Goal: Task Accomplishment & Management: Manage account settings

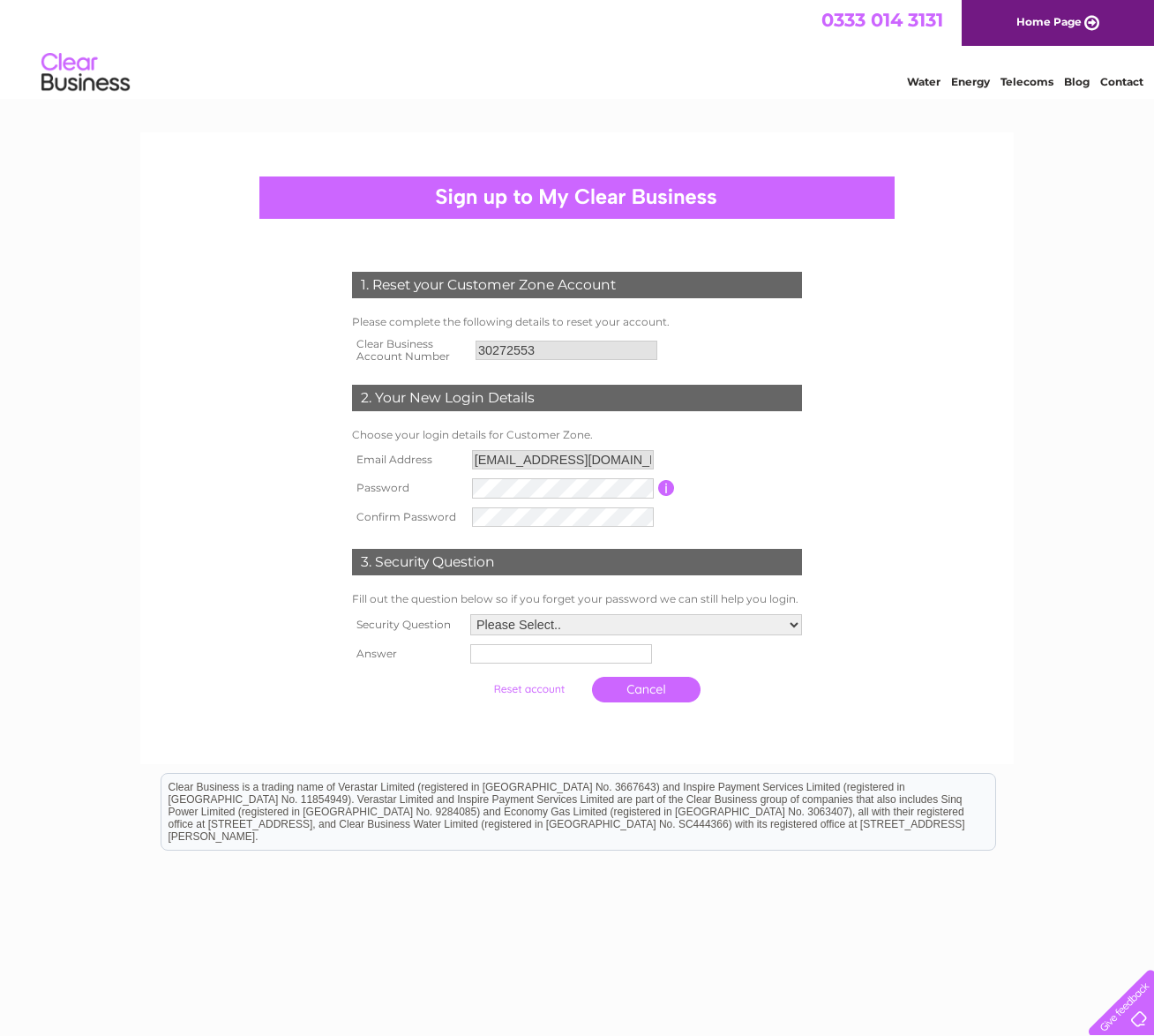
click at [716, 532] on div "1. Reset your Customer Zone Account Please complete the following details to re…" at bounding box center [577, 483] width 532 height 457
click at [626, 626] on select "Please Select.. In what town or city was your first job? In what town or city d…" at bounding box center [636, 624] width 332 height 21
select select "1"
click at [468, 616] on select "Please Select.. In what town or city was your first job? In what town or city d…" at bounding box center [635, 625] width 333 height 23
click at [534, 661] on input "text" at bounding box center [559, 656] width 181 height 20
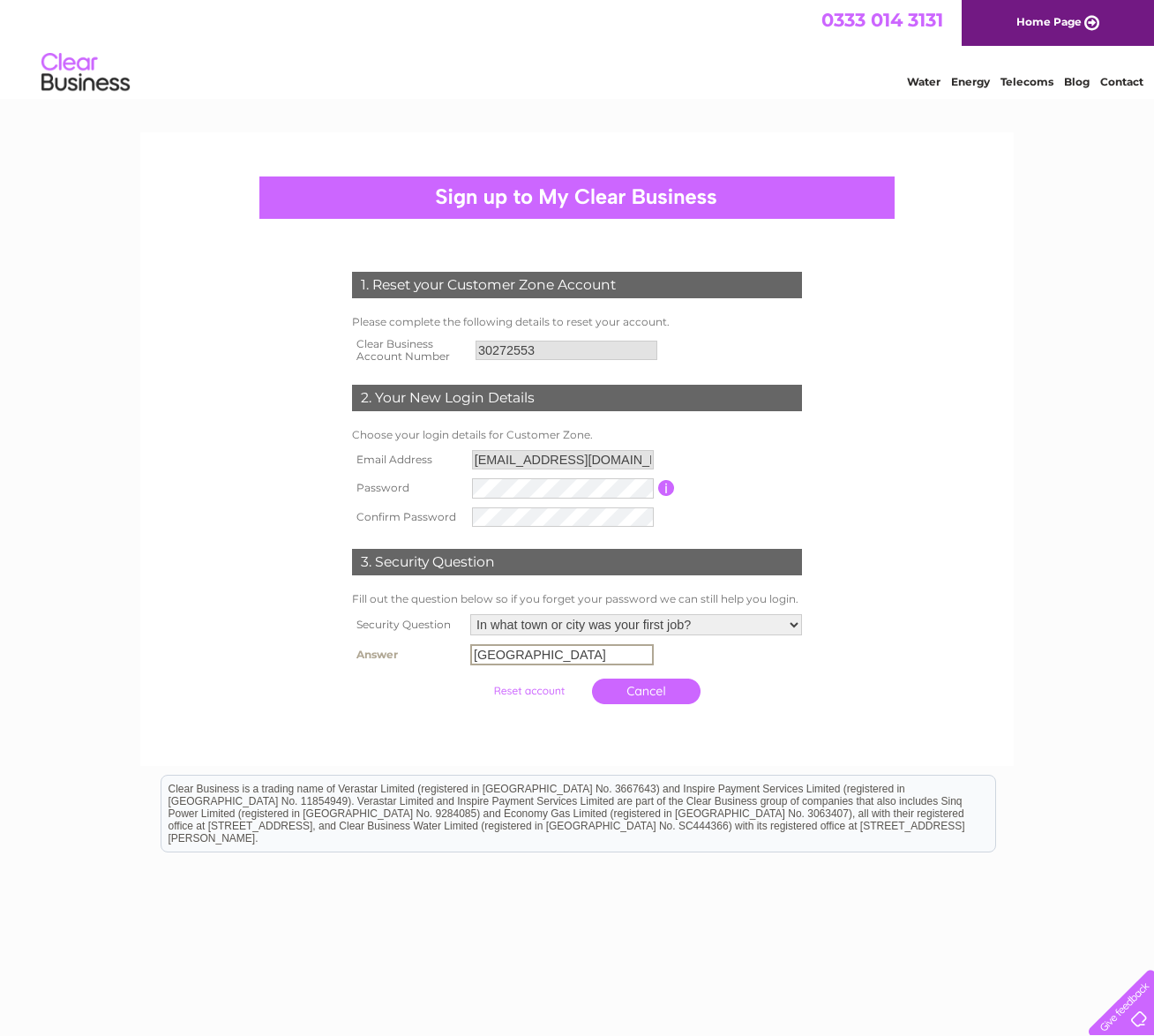
type input "[GEOGRAPHIC_DATA]"
click at [542, 693] on input "submit" at bounding box center [529, 689] width 108 height 25
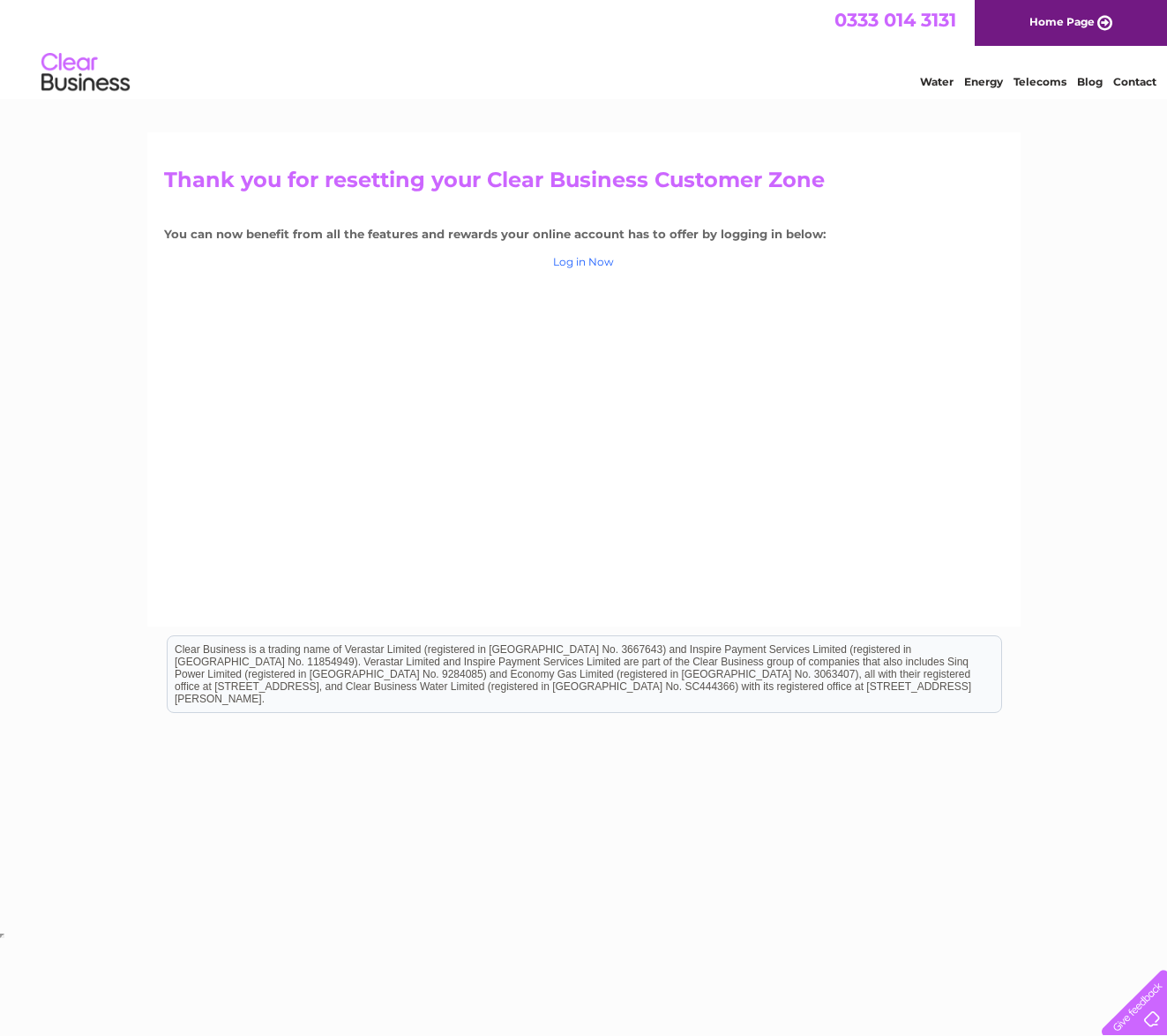
click at [592, 262] on link "Log in Now" at bounding box center [584, 261] width 61 height 13
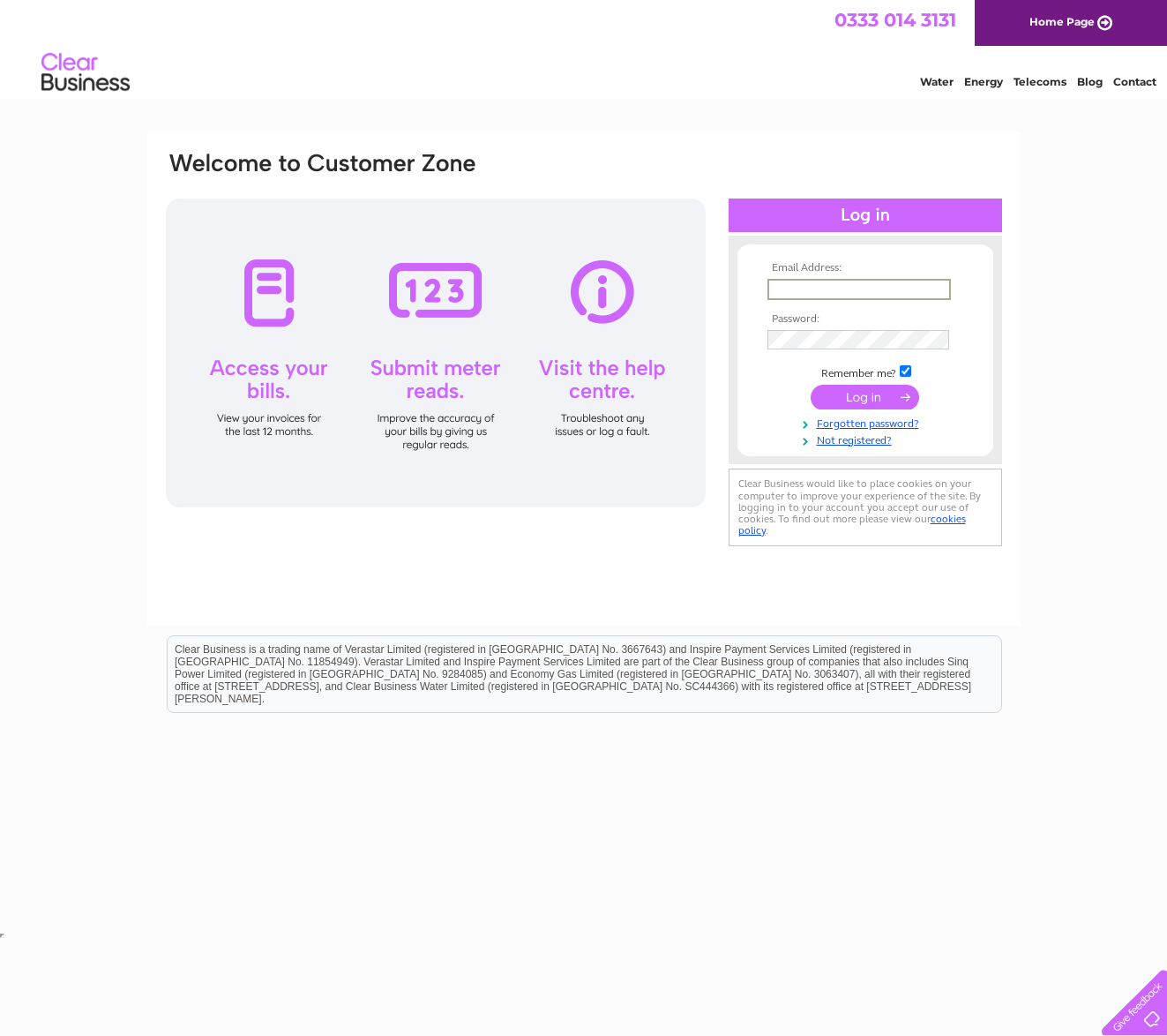
click at [771, 282] on input "text" at bounding box center [859, 289] width 183 height 21
type input "info@leirsinnmhor.co.uk"
click at [811, 384] on input "submit" at bounding box center [865, 396] width 108 height 25
click at [874, 403] on input "submit" at bounding box center [865, 396] width 108 height 25
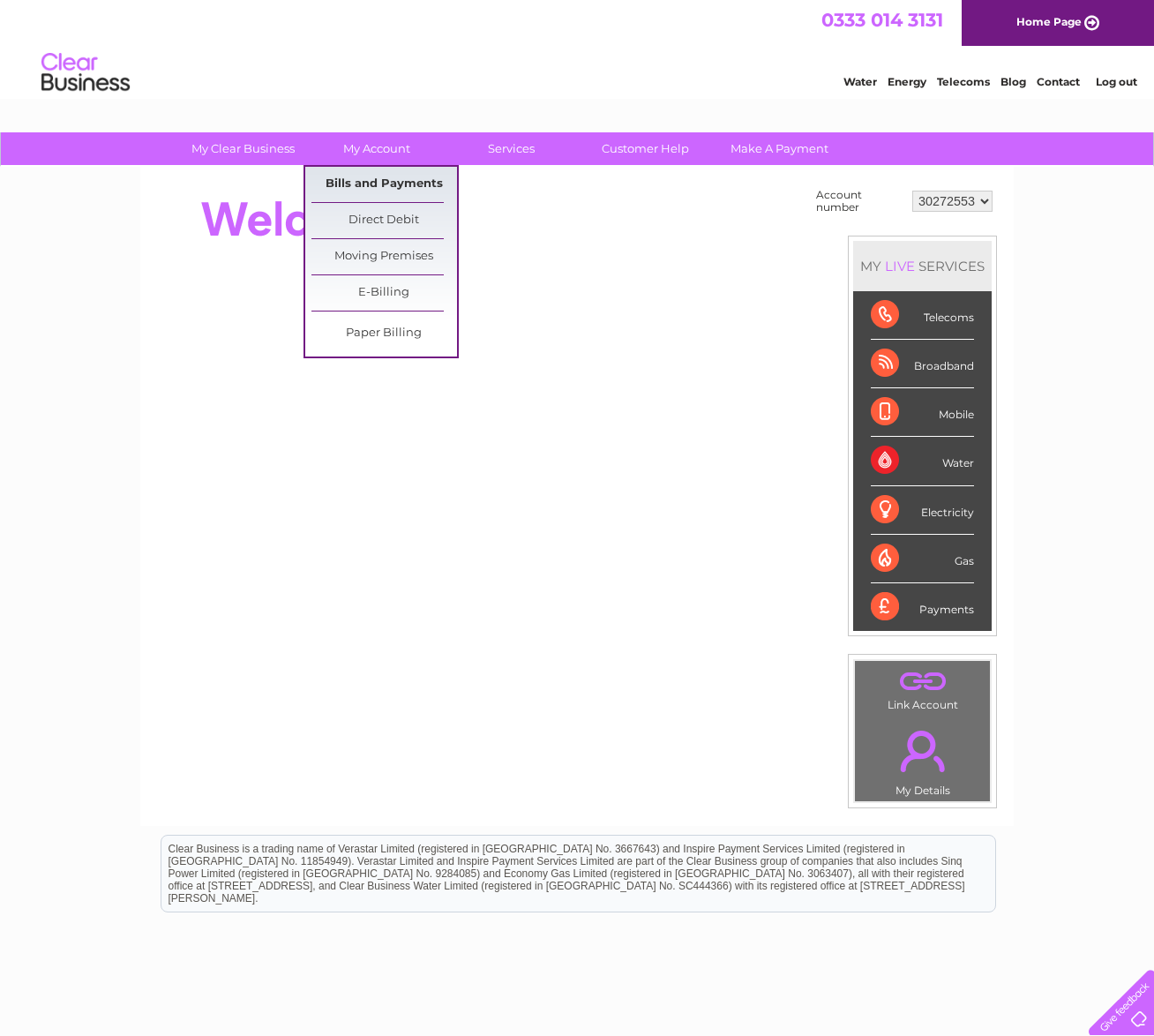
click at [388, 181] on link "Bills and Payments" at bounding box center [384, 184] width 146 height 35
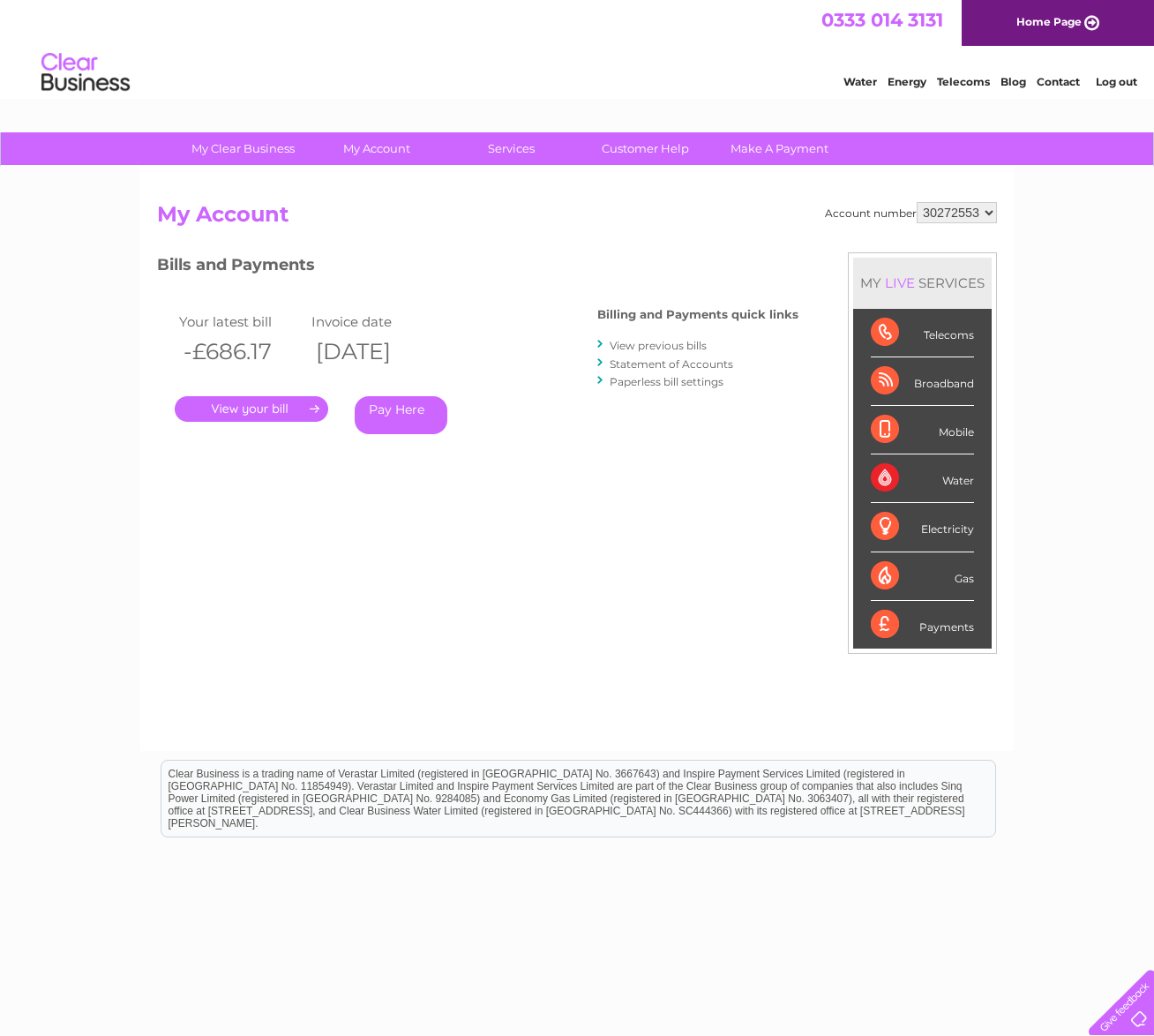
click at [547, 237] on div "Account number 30272553 My Account MY LIVE SERVICES Telecoms Broadband Mobile W…" at bounding box center [577, 467] width 840 height 531
click at [639, 345] on link "View previous bills" at bounding box center [658, 345] width 97 height 13
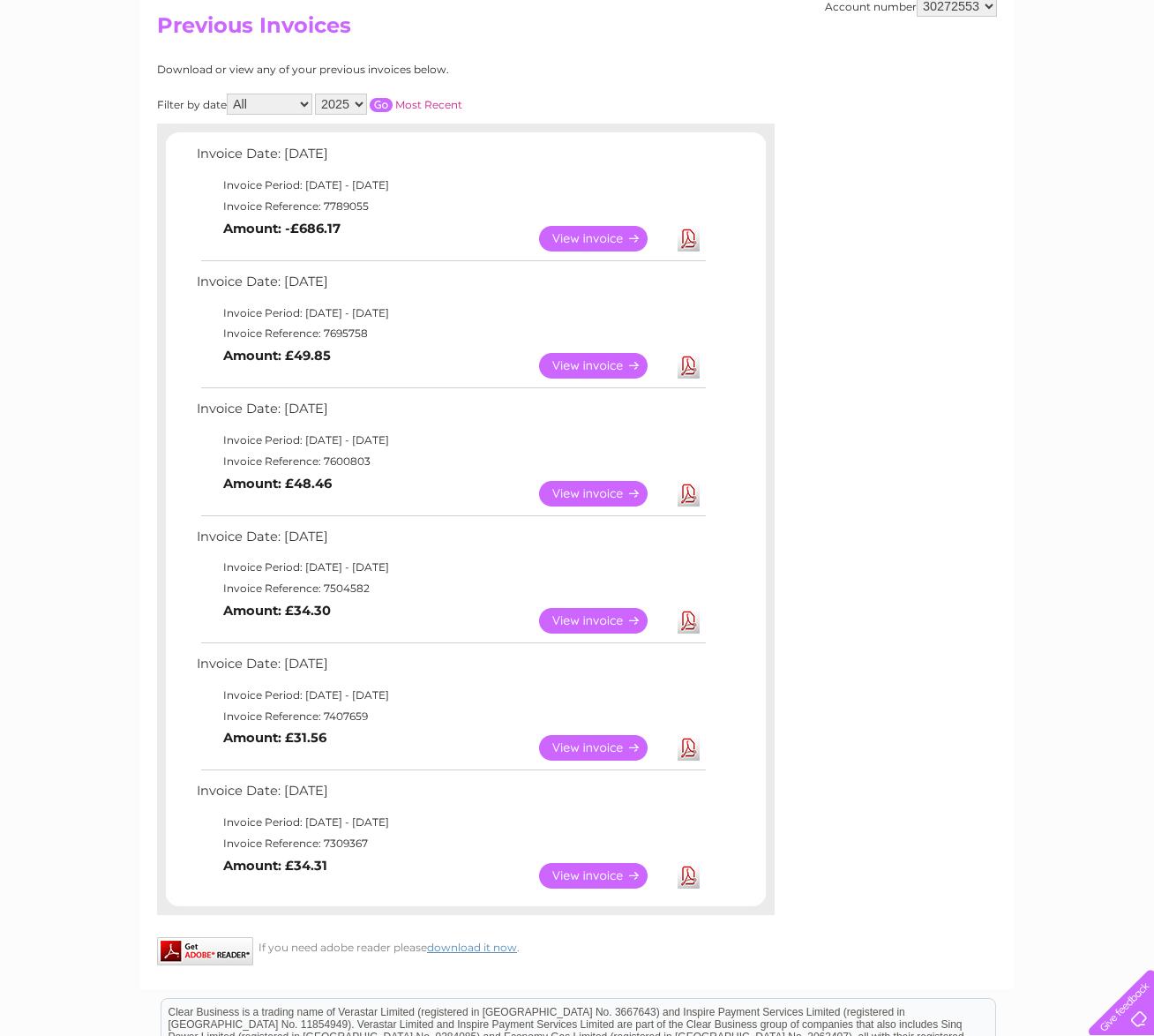
scroll to position [215, 0]
